Goal: Transaction & Acquisition: Purchase product/service

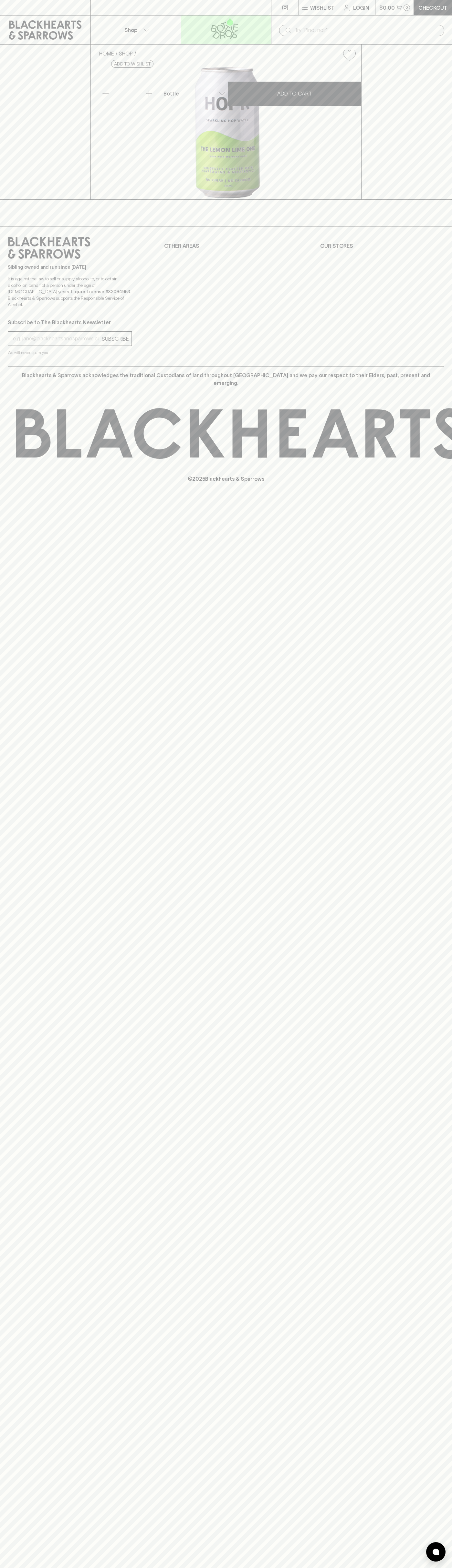
click at [227, 23] on icon at bounding box center [224, 28] width 82 height 21
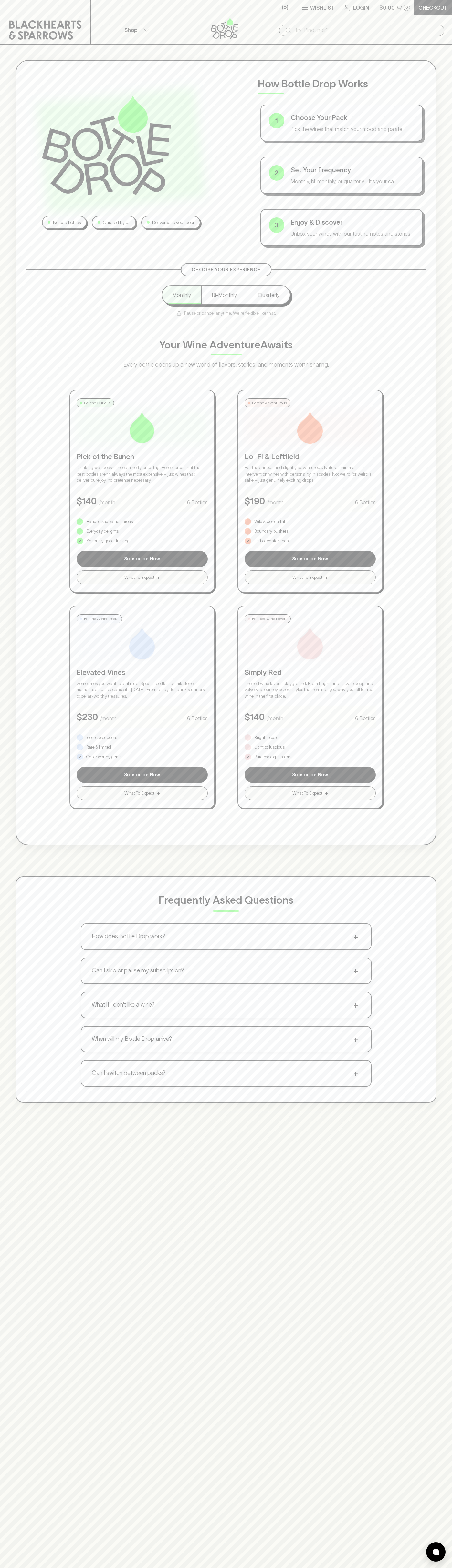
click at [141, 1567] on html "⠀ ⠀ Wishlist Login $0.00 0 Checkout Shop ​ No bad bottles Curated by us Deliver…" at bounding box center [226, 949] width 452 height 1898
click at [11, 903] on div "No bad bottles Curated by us Delivered to your door How Bottle Drop Works 1 Cho…" at bounding box center [226, 581] width 452 height 1074
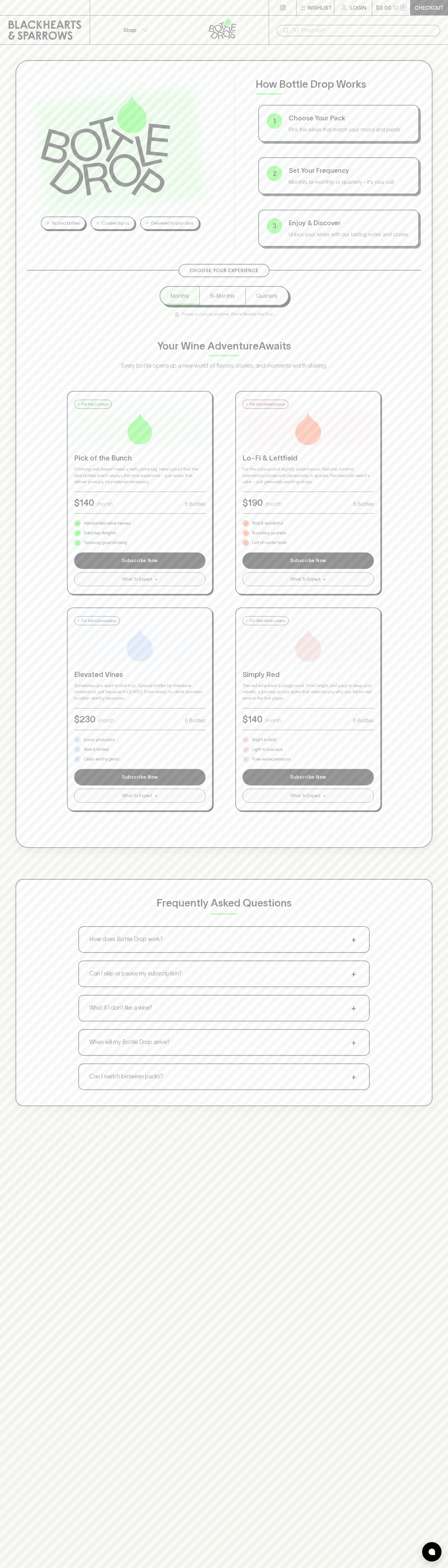
click at [264, 740] on p "Bright to bold" at bounding box center [264, 739] width 24 height 7
